Goal: Task Accomplishment & Management: Use online tool/utility

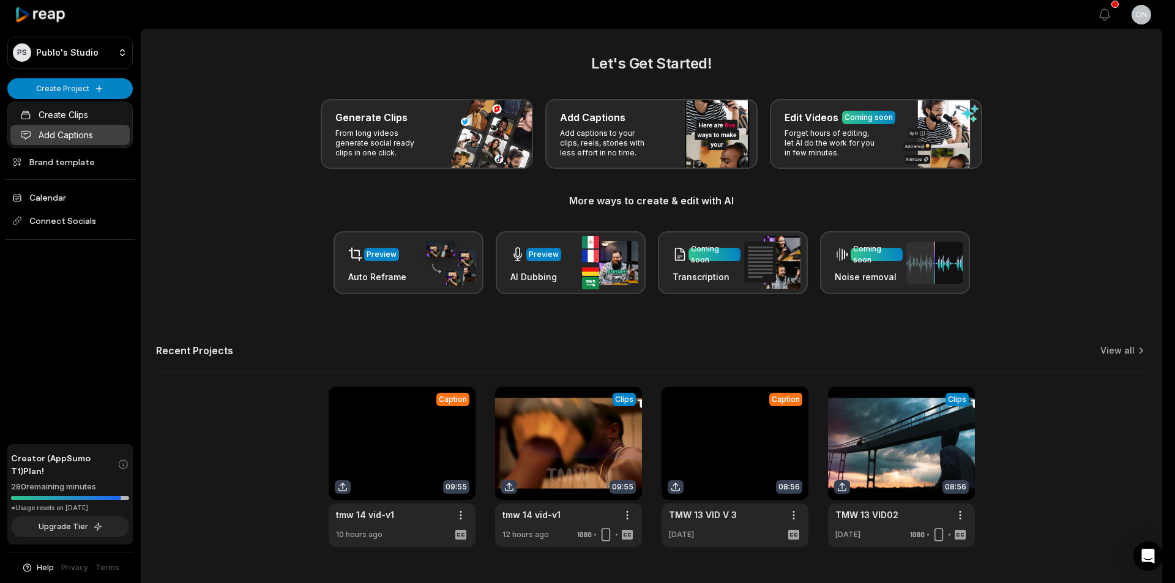
click at [109, 130] on link "Add Captions" at bounding box center [69, 135] width 119 height 20
